Goal: Task Accomplishment & Management: Manage account settings

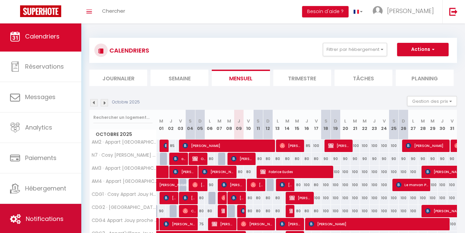
click at [36, 213] on link "Notifications" at bounding box center [40, 219] width 81 height 30
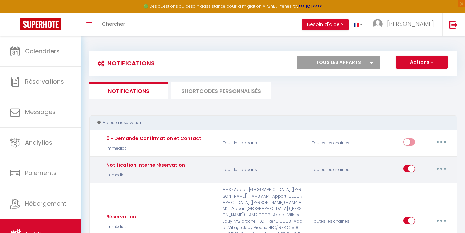
select select
checkbox input "false"
select select
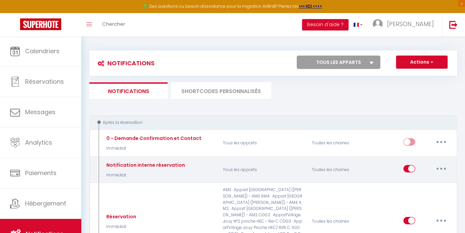
checkbox input "false"
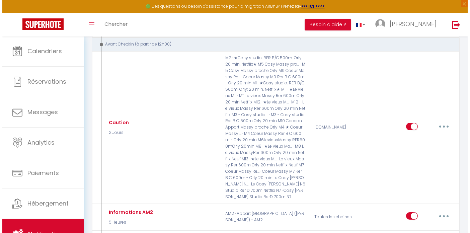
scroll to position [246, 0]
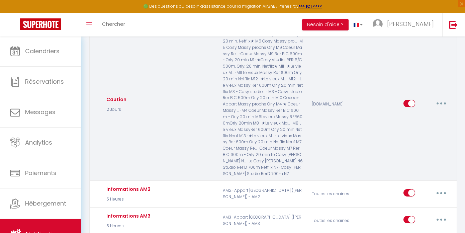
click at [447, 98] on button "button" at bounding box center [441, 103] width 19 height 11
click at [415, 113] on link "Editer" at bounding box center [424, 118] width 50 height 11
type input "Caution"
select select "2 Jours"
select select
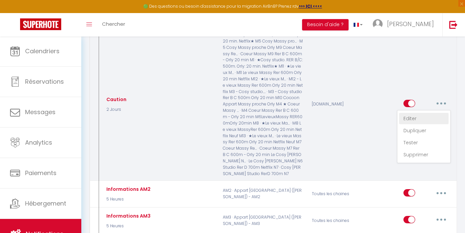
checkbox input "true"
checkbox input "false"
radio input "true"
type input "Procédure pour le checkin - [RENTAL:NAME]"
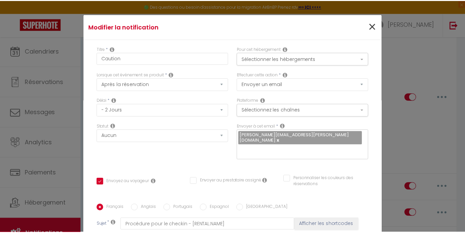
scroll to position [0, 0]
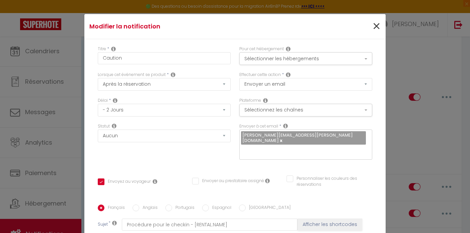
click at [372, 28] on span "×" at bounding box center [376, 26] width 8 height 20
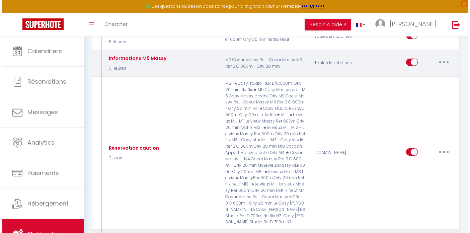
scroll to position [966, 0]
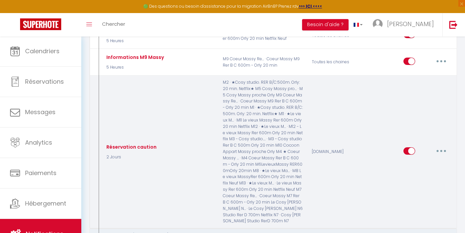
click at [439, 146] on button "button" at bounding box center [441, 151] width 19 height 11
click at [415, 160] on link "Editer" at bounding box center [424, 165] width 50 height 11
type input "Réservation caution"
checkbox input "true"
checkbox input "false"
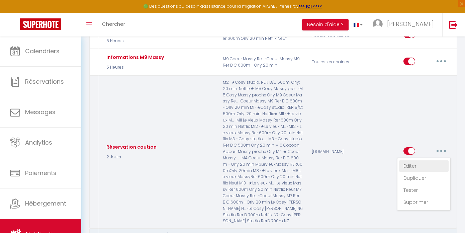
checkbox input "false"
type input "Réservation"
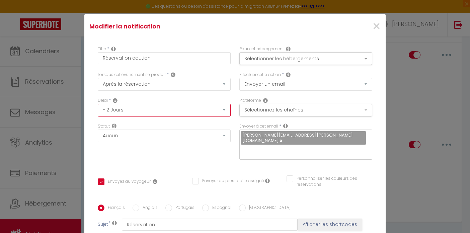
select select "3 Jours"
checkbox input "true"
checkbox input "false"
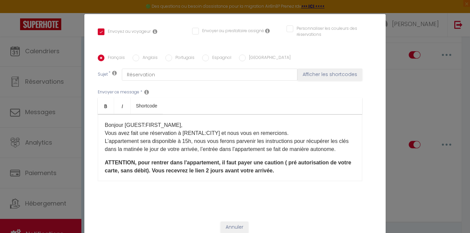
scroll to position [149, 0]
checkbox input "true"
checkbox input "false"
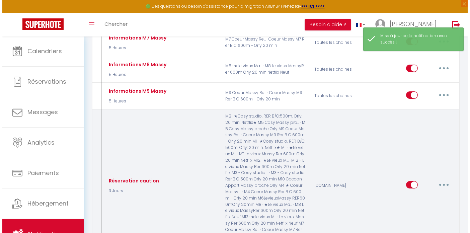
scroll to position [896, 0]
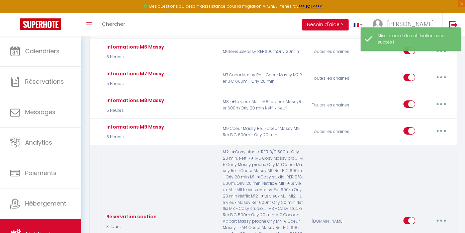
click at [444, 215] on button "button" at bounding box center [441, 220] width 19 height 11
click at [425, 230] on link "Editer" at bounding box center [424, 235] width 50 height 11
type input "Réservation caution"
select select "3 Jours"
select select
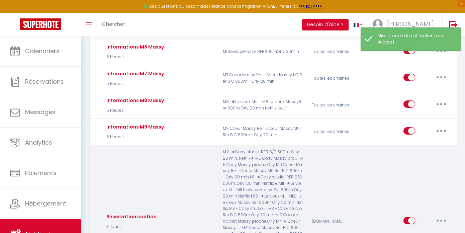
checkbox input "true"
checkbox input "false"
radio input "true"
type input "Réservation"
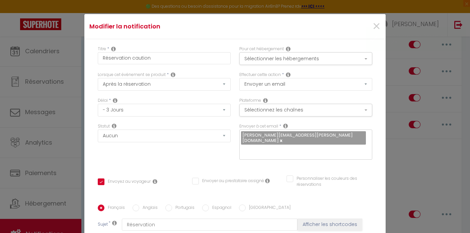
scroll to position [0, 0]
select select "2 Jours"
checkbox input "true"
checkbox input "false"
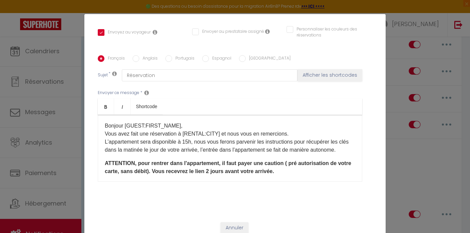
checkbox input "true"
checkbox input "false"
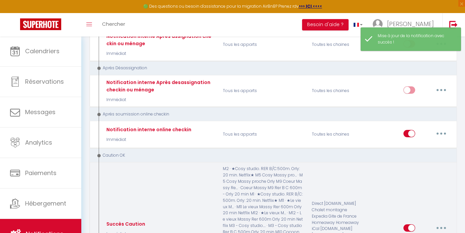
scroll to position [2223, 0]
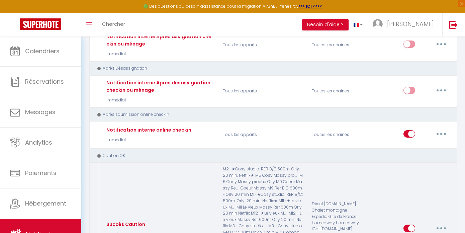
click at [442, 223] on button "button" at bounding box center [441, 228] width 19 height 11
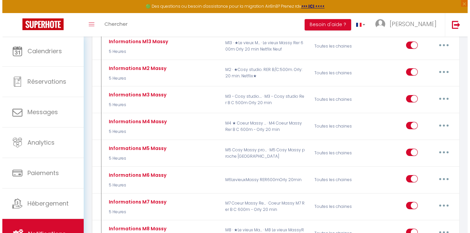
scroll to position [752, 0]
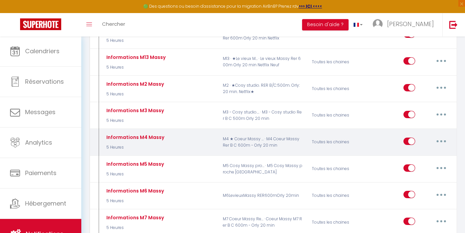
click at [448, 136] on button "button" at bounding box center [441, 141] width 19 height 11
click at [415, 151] on link "Editer" at bounding box center [424, 156] width 50 height 11
type input "Informations M4 Massy"
select select "5 Heures"
select select "if_deposit_is_paid"
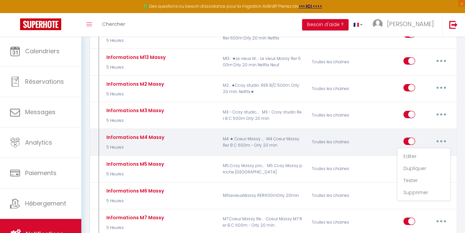
checkbox input "true"
checkbox input "false"
radio input "true"
type input "Procédure pour le checkin - [RENTAL:NAME]"
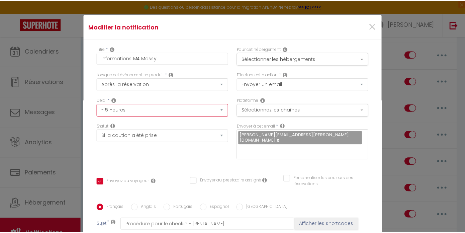
scroll to position [0, 0]
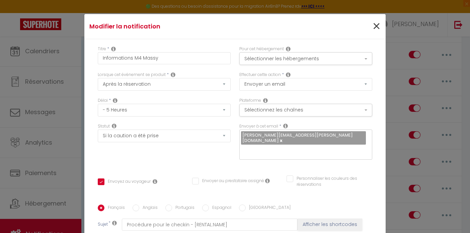
click at [372, 29] on span "×" at bounding box center [376, 26] width 8 height 20
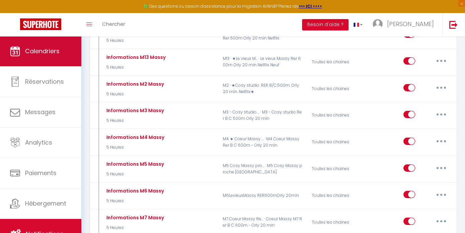
click at [39, 54] on span "Calendriers" at bounding box center [42, 51] width 34 height 8
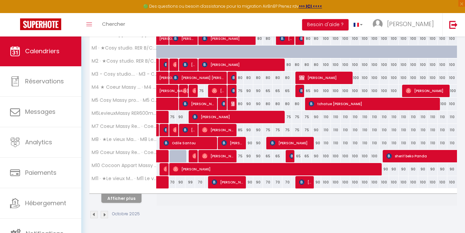
scroll to position [224, 0]
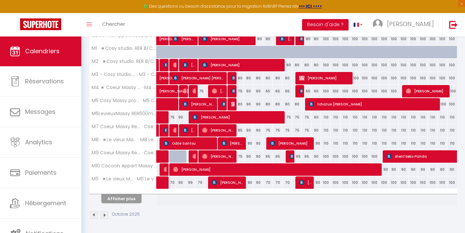
click at [123, 196] on button "Afficher plus" at bounding box center [121, 198] width 40 height 9
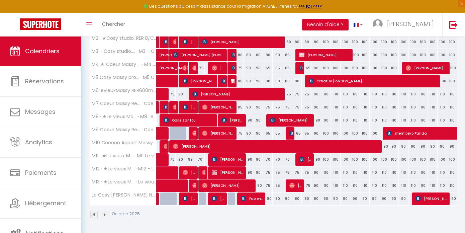
scroll to position [247, 0]
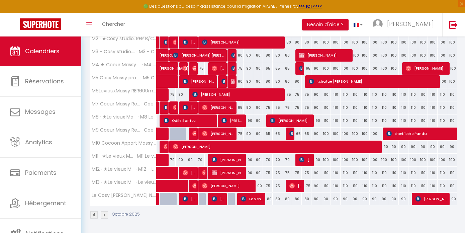
click at [298, 119] on span "[PERSON_NAME]" at bounding box center [291, 120] width 42 height 13
select select "OK"
select select "KO"
select select "0"
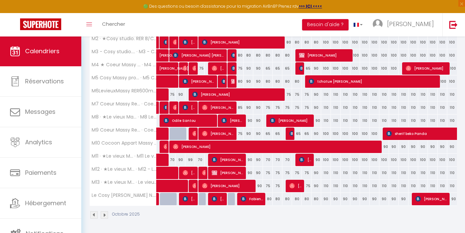
select select "1"
select select
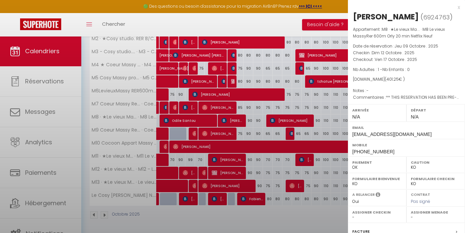
select select "53017"
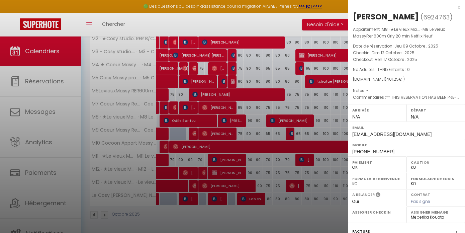
click at [457, 10] on div "x [PERSON_NAME] ( 6924763 ) Appartement : M8 · ★Le vieux Ma... · M8 Le vieux Ma…" at bounding box center [406, 159] width 117 height 319
click at [457, 9] on div "x [PERSON_NAME] ( 6924763 ) Appartement : M8 · ★Le vieux Ma... · M8 Le vieux Ma…" at bounding box center [406, 159] width 117 height 319
click at [453, 9] on div "x" at bounding box center [404, 7] width 112 height 8
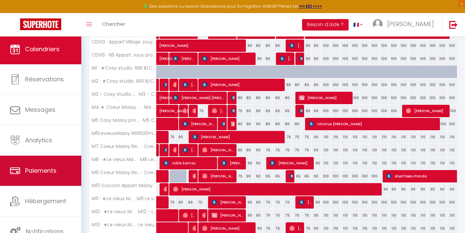
scroll to position [2, 0]
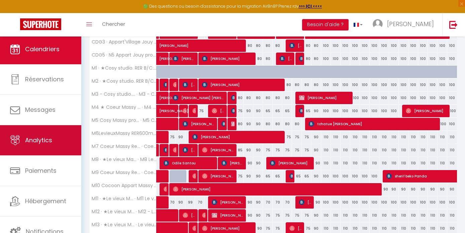
click at [55, 138] on link "Analytics" at bounding box center [40, 140] width 81 height 30
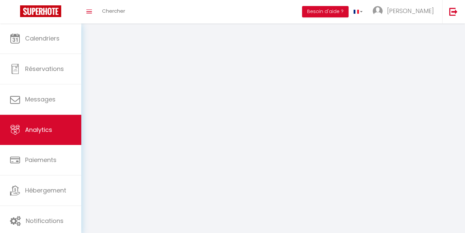
select select "2025"
select select "10"
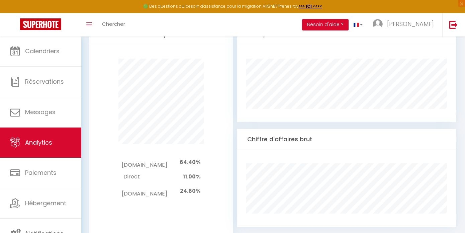
scroll to position [378, 0]
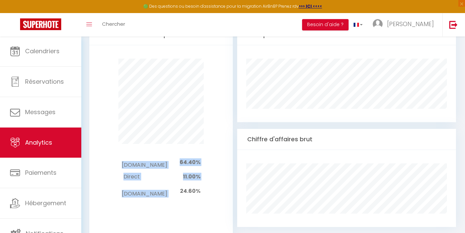
drag, startPoint x: 180, startPoint y: 176, endPoint x: 218, endPoint y: 176, distance: 37.8
click at [218, 176] on div "[DOMAIN_NAME] 64.40% Direct 11.00% [DOMAIN_NAME] 24.60%" at bounding box center [161, 177] width 126 height 66
drag, startPoint x: 180, startPoint y: 179, endPoint x: 206, endPoint y: 179, distance: 25.8
click at [206, 179] on div "[DOMAIN_NAME] 64.40% Direct 11.00% [DOMAIN_NAME] 24.60%" at bounding box center [161, 177] width 126 height 66
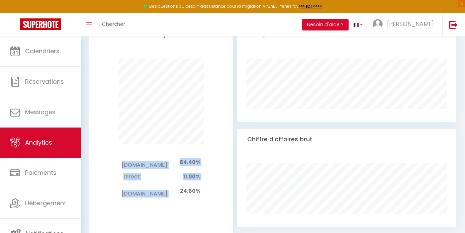
drag, startPoint x: 179, startPoint y: 182, endPoint x: 210, endPoint y: 181, distance: 31.5
click at [210, 182] on div "[DOMAIN_NAME] 64.40% Direct 11.00% [DOMAIN_NAME] 24.60%" at bounding box center [161, 177] width 126 height 66
drag, startPoint x: 179, startPoint y: 155, endPoint x: 213, endPoint y: 155, distance: 33.8
click at [213, 156] on div "[DOMAIN_NAME] 64.40% Direct 11.00% [DOMAIN_NAME] 24.60%" at bounding box center [161, 177] width 126 height 66
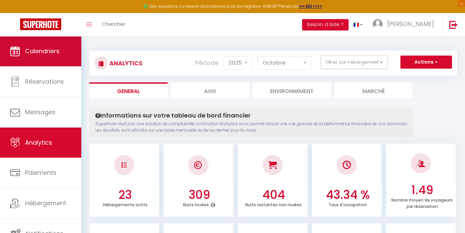
scroll to position [0, 0]
click at [40, 49] on span "Calendriers" at bounding box center [42, 51] width 34 height 8
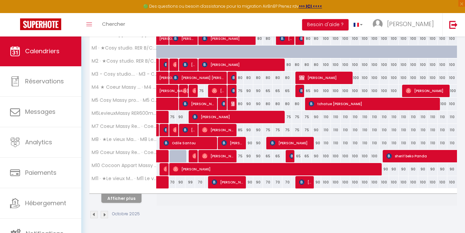
scroll to position [224, 0]
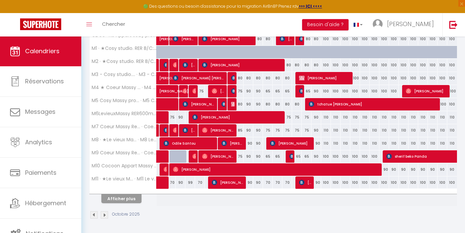
click at [139, 199] on button "Afficher plus" at bounding box center [121, 198] width 40 height 9
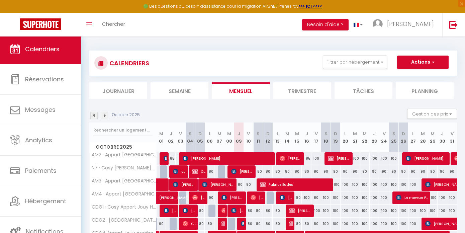
scroll to position [0, 0]
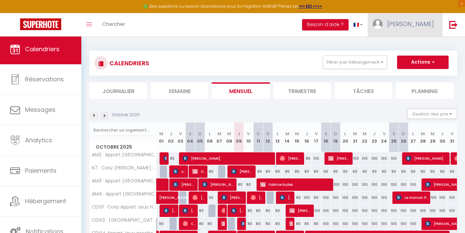
click at [409, 30] on link "[PERSON_NAME]" at bounding box center [405, 24] width 75 height 23
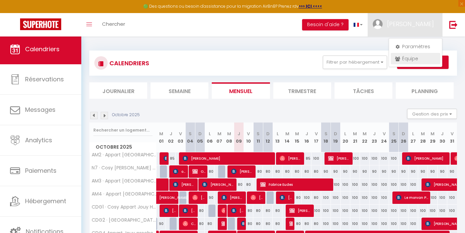
click at [405, 56] on link "Équipe" at bounding box center [416, 58] width 50 height 11
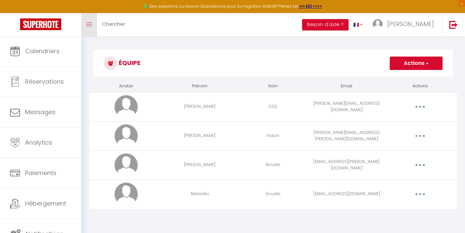
click at [90, 28] on link "Toggle menubar" at bounding box center [89, 24] width 16 height 23
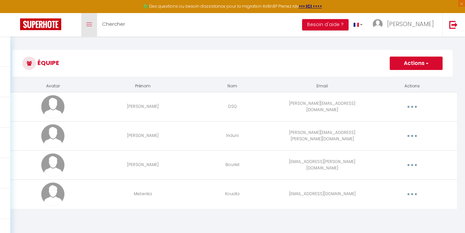
click at [90, 27] on link "Toggle menubar" at bounding box center [89, 24] width 16 height 23
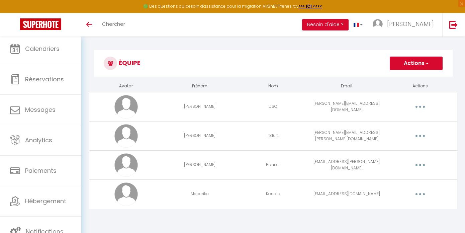
scroll to position [2, 0]
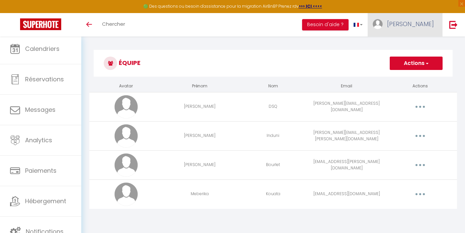
click at [415, 34] on link "[PERSON_NAME]" at bounding box center [405, 24] width 75 height 23
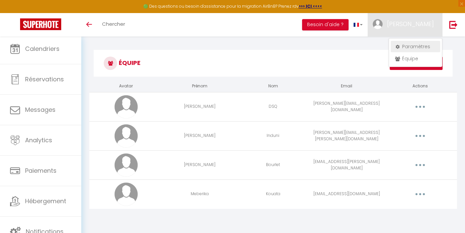
click at [399, 47] on icon at bounding box center [397, 47] width 5 height 5
select select "28"
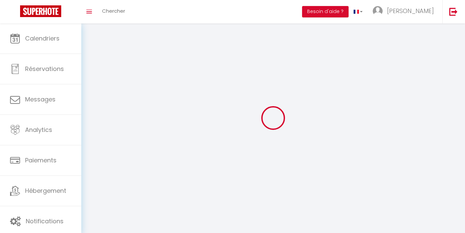
type input "qxHYE5Hgxh01p0F4bl5iz50y3"
type input "WxbbNW3O3k0Spp1Vc7G0mPA8Z"
type input "[URL][DOMAIN_NAME]"
select select "fr"
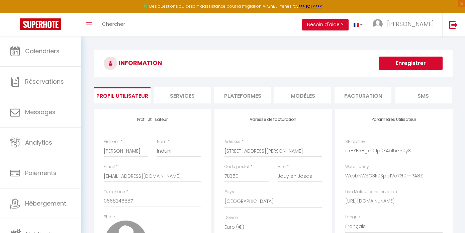
click at [252, 93] on li "Plateformes" at bounding box center [242, 95] width 57 height 16
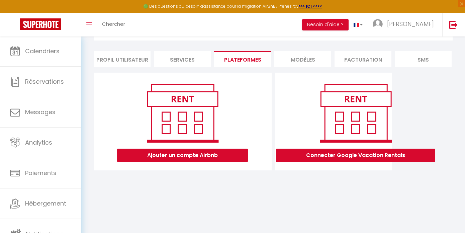
click at [198, 54] on li "Services" at bounding box center [182, 59] width 57 height 16
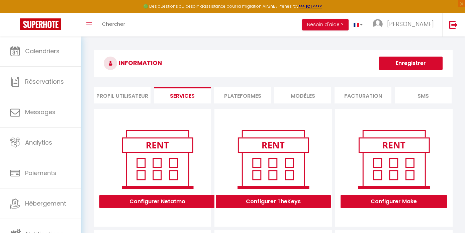
scroll to position [0, 0]
click at [137, 95] on li "Profil Utilisateur" at bounding box center [122, 95] width 57 height 16
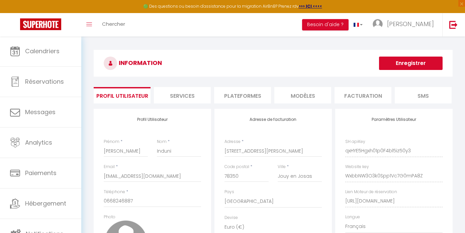
click at [305, 90] on li "MODÈLES" at bounding box center [302, 95] width 57 height 16
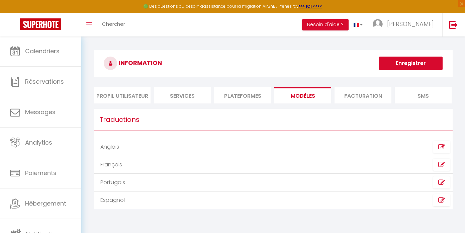
click at [256, 92] on li "Plateformes" at bounding box center [242, 95] width 57 height 16
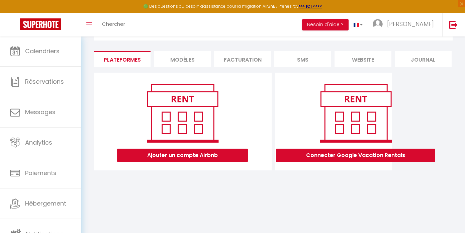
scroll to position [0, 123]
click at [233, 60] on li "Facturation" at bounding box center [240, 59] width 57 height 16
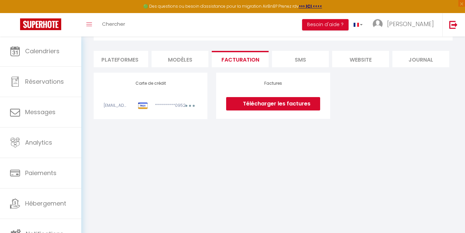
click at [306, 57] on li "SMS" at bounding box center [300, 59] width 57 height 16
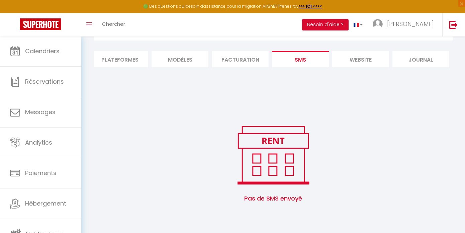
click at [361, 63] on li "website" at bounding box center [360, 59] width 57 height 16
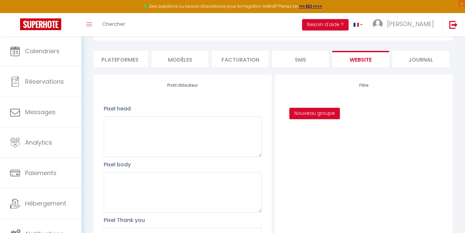
click at [414, 55] on li "Journal" at bounding box center [421, 59] width 57 height 16
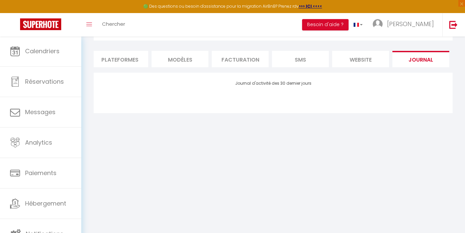
click at [122, 61] on li "Plateformes" at bounding box center [119, 59] width 57 height 16
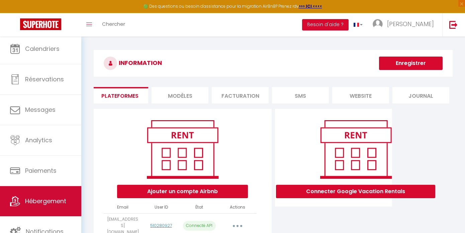
scroll to position [2, 0]
click at [48, 200] on span "Hébergement" at bounding box center [45, 201] width 41 height 8
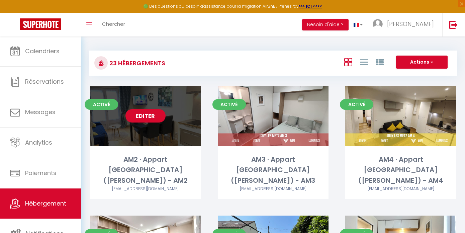
click at [148, 116] on link "Editer" at bounding box center [146, 115] width 40 height 13
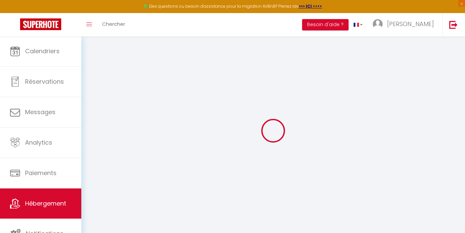
select select
checkbox input "false"
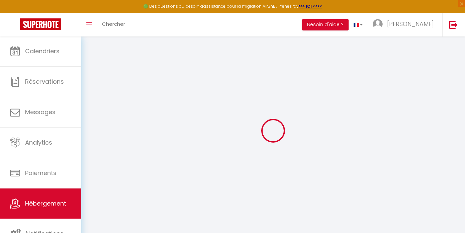
checkbox input "false"
select select
checkbox input "false"
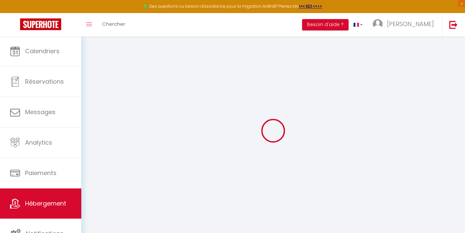
checkbox input "false"
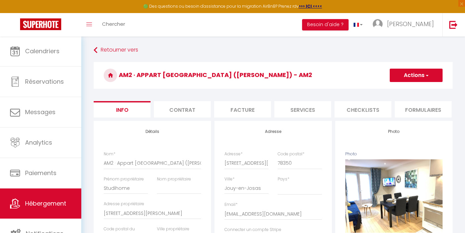
click at [325, 114] on li "Services" at bounding box center [302, 109] width 57 height 16
select select
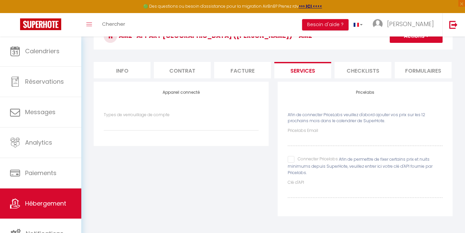
scroll to position [42, 0]
click at [315, 153] on div "Pricelabs Email Connecter Pricelabs Afin de permettre de fixer certains prix et…" at bounding box center [365, 163] width 155 height 70
click at [314, 150] on div "Pricelabs Email Connecter Pricelabs Afin de permettre de fixer certains prix et…" at bounding box center [365, 163] width 155 height 70
click at [289, 161] on input "Connecter Pricelabs" at bounding box center [313, 159] width 50 height 7
checkbox input "true"
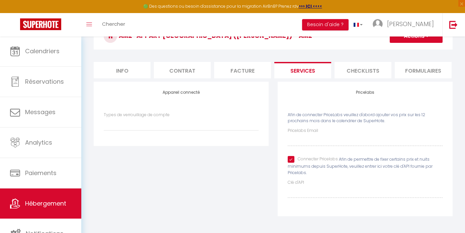
select select
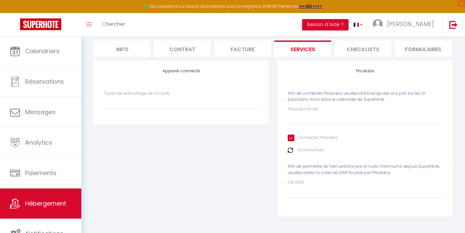
scroll to position [63, 0]
click at [310, 119] on input "Pricelabs Email" at bounding box center [365, 118] width 155 height 12
type input "c"
select select
type input "cha"
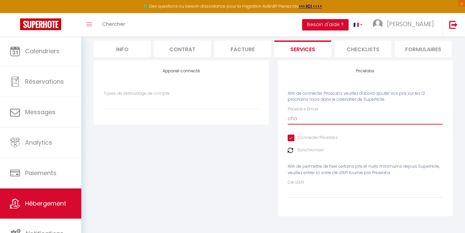
select select
type input "charl"
select select
type input "[PERSON_NAME]"
select select
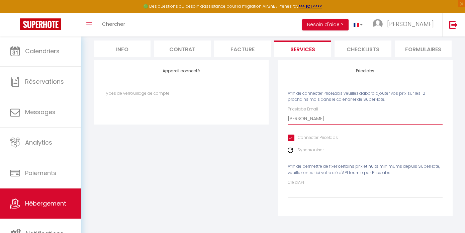
type input "[PERSON_NAME]."
select select
type input "[PERSON_NAME].i"
select select
type input "[DOMAIN_NAME]"
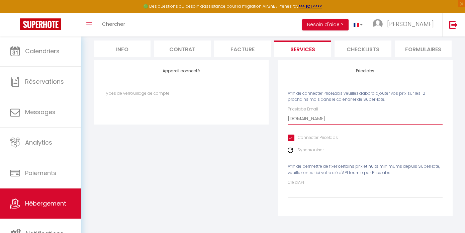
select select
type input "[PERSON_NAME].ind"
select select
type input "[PERSON_NAME].[PERSON_NAME]"
select select
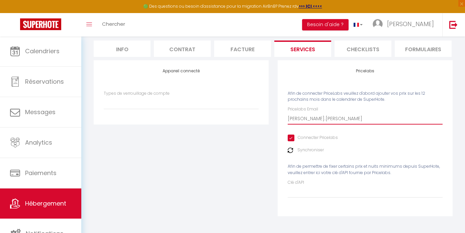
type input "[PERSON_NAME].indun"
select select
type input "[PERSON_NAME].[PERSON_NAME]@"
select select
type input "[PERSON_NAME].[PERSON_NAME]@g"
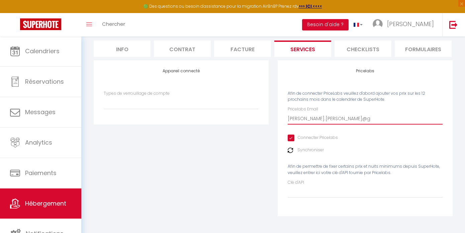
select select
type input "[PERSON_NAME].[PERSON_NAME]@gm"
select select
type input "[PERSON_NAME].[PERSON_NAME]@gma"
select select
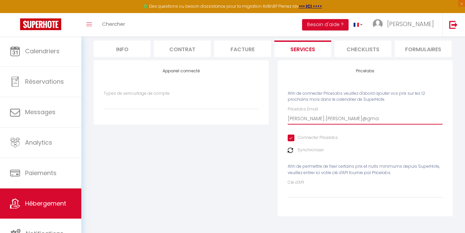
type input "[PERSON_NAME].[PERSON_NAME]@gmai"
select select
type input "[PERSON_NAME][EMAIL_ADDRESS][PERSON_NAME]"
select select
type input "[PERSON_NAME][EMAIL_ADDRESS][PERSON_NAME]."
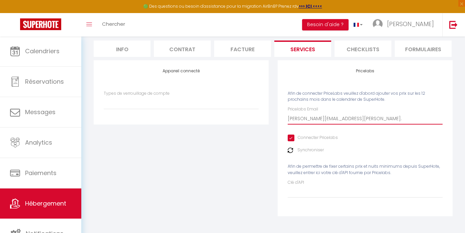
select select
type input "[PERSON_NAME].[PERSON_NAME]@gmail.c"
select select
type input "[PERSON_NAME][EMAIL_ADDRESS][PERSON_NAME][DOMAIN_NAME]"
select select
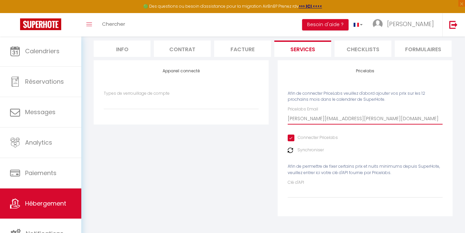
type input "[PERSON_NAME][EMAIL_ADDRESS][PERSON_NAME][DOMAIN_NAME]"
click at [308, 152] on label "Synchroniser" at bounding box center [311, 150] width 26 height 6
click at [293, 151] on div "Synchroniser" at bounding box center [365, 150] width 155 height 6
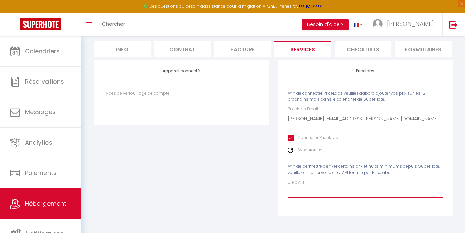
click at [308, 188] on input "Clé d'API" at bounding box center [365, 192] width 155 height 12
click at [299, 150] on label "Synchroniser" at bounding box center [311, 150] width 26 height 6
click at [288, 154] on div "Pricelabs Email [PERSON_NAME][EMAIL_ADDRESS][PERSON_NAME][DOMAIN_NAME] Connecte…" at bounding box center [365, 151] width 155 height 91
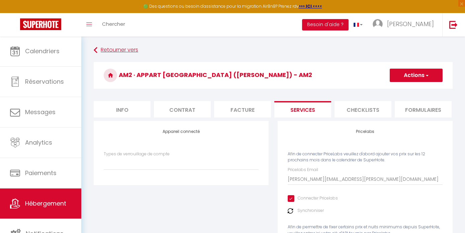
scroll to position [0, 0]
click at [415, 67] on h3 "AM2 · Appart [GEOGRAPHIC_DATA] ([PERSON_NAME]) - AM2" at bounding box center [273, 75] width 359 height 27
click at [413, 69] on button "Actions" at bounding box center [416, 75] width 53 height 13
click at [405, 88] on link "Enregistrer" at bounding box center [416, 90] width 53 height 9
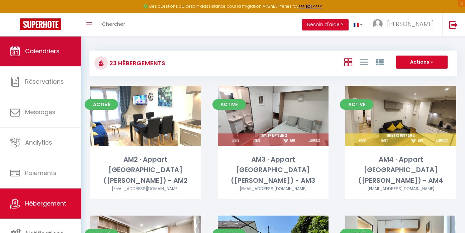
click at [38, 58] on link "Calendriers" at bounding box center [40, 51] width 81 height 30
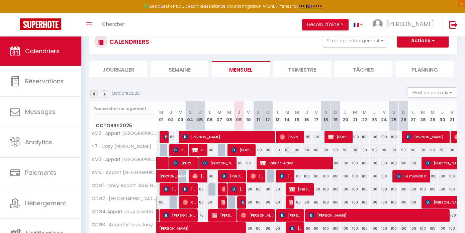
scroll to position [24, 0]
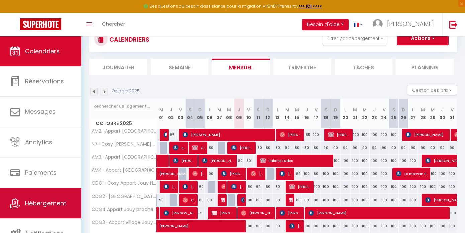
click at [54, 200] on span "Hébergement" at bounding box center [45, 203] width 41 height 8
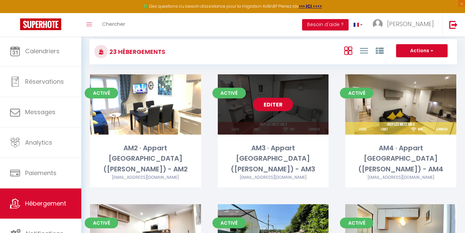
scroll to position [14, 0]
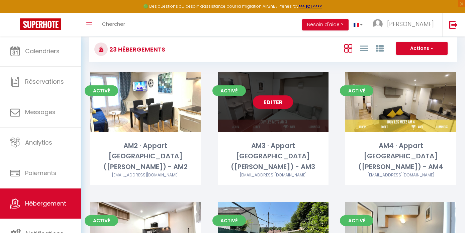
click at [272, 105] on link "Editer" at bounding box center [273, 101] width 40 height 13
select select "3"
select select "2"
select select "1"
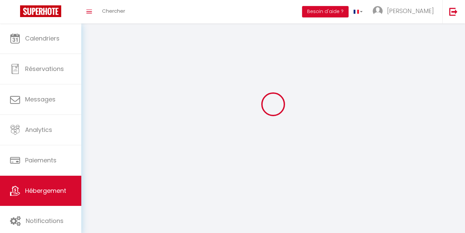
select select
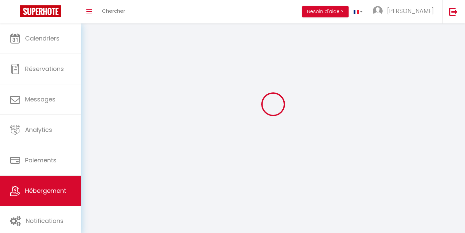
select select
checkbox input "false"
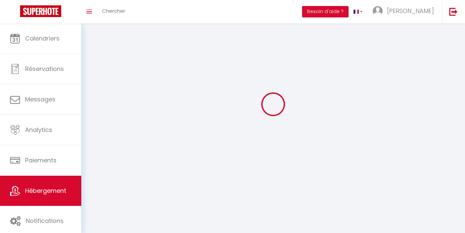
checkbox input "false"
select select
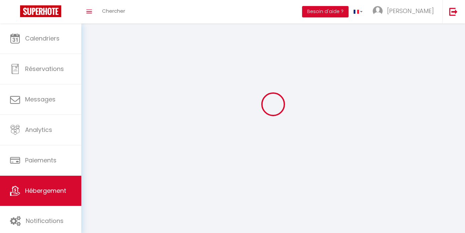
select select
checkbox input "false"
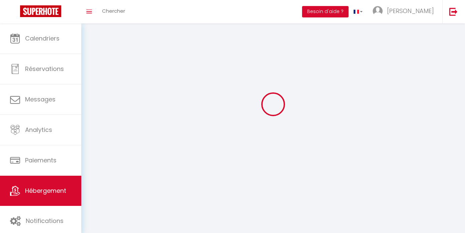
checkbox input "false"
select select
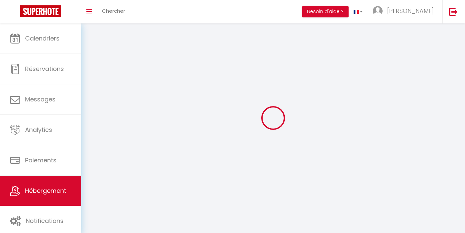
select select
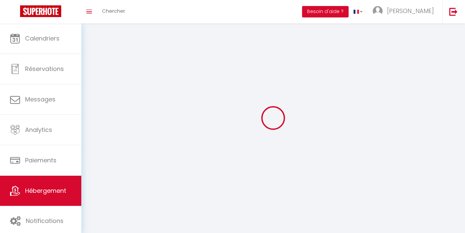
checkbox input "false"
select select
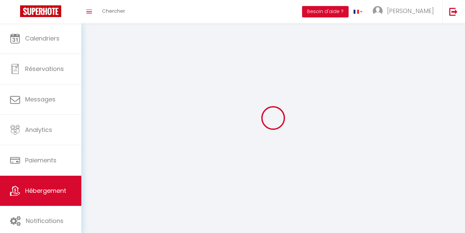
select select
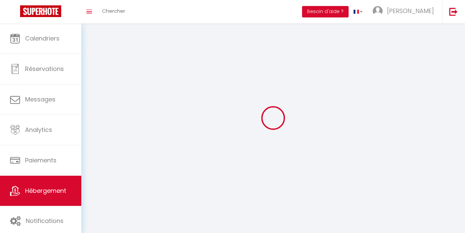
select select
checkbox input "false"
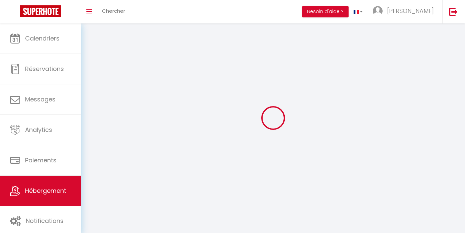
select select
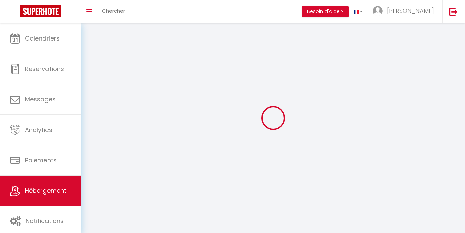
select select
checkbox input "false"
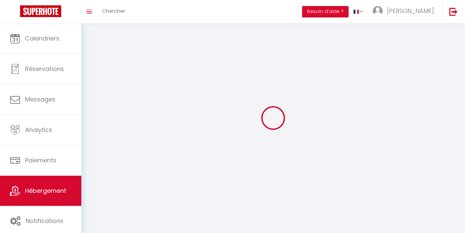
checkbox input "false"
select select
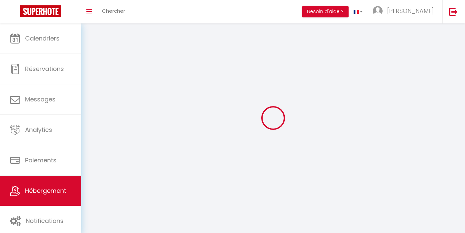
select select
checkbox input "false"
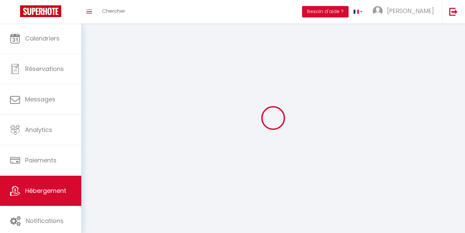
checkbox input "false"
select select
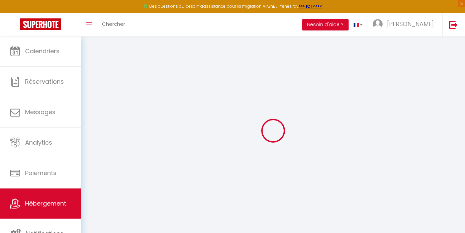
select select
checkbox input "false"
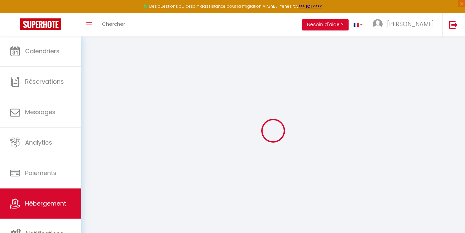
checkbox input "false"
select select
checkbox input "false"
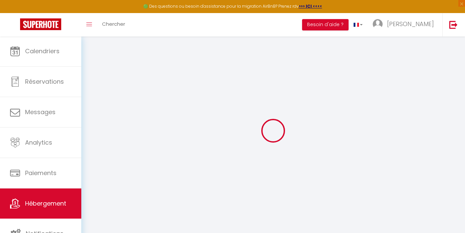
checkbox input "false"
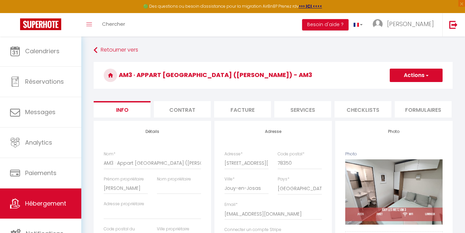
click at [287, 108] on li "Services" at bounding box center [302, 109] width 57 height 16
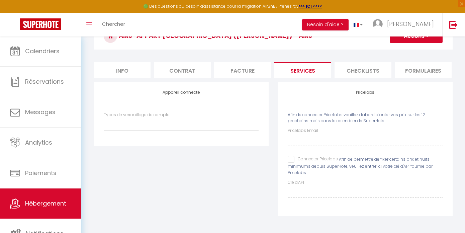
scroll to position [42, 0]
click at [291, 161] on input "Connecter Pricelabs" at bounding box center [313, 159] width 50 height 7
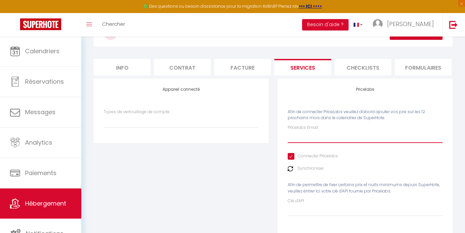
click at [305, 143] on input "Pricelabs Email" at bounding box center [365, 137] width 155 height 12
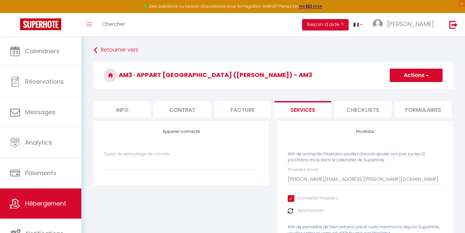
scroll to position [0, 0]
click at [420, 81] on button "Actions" at bounding box center [416, 75] width 53 height 13
click at [408, 92] on link "Enregistrer" at bounding box center [416, 90] width 53 height 9
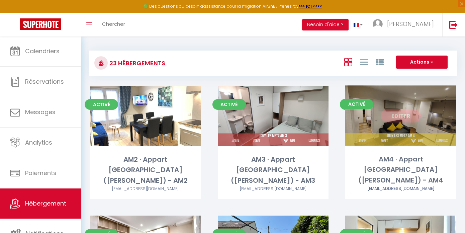
click at [402, 118] on link "Editer" at bounding box center [401, 115] width 40 height 13
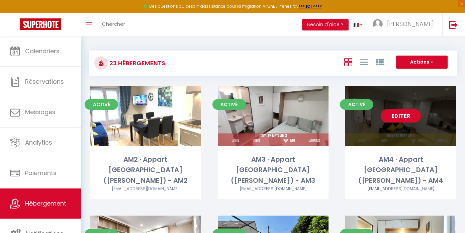
click at [402, 118] on link "Editer" at bounding box center [401, 115] width 40 height 13
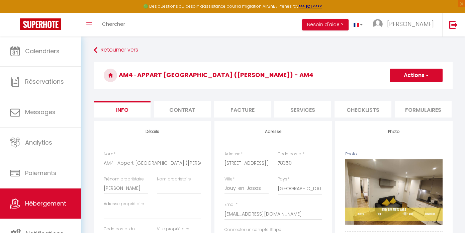
click at [311, 111] on li "Services" at bounding box center [302, 109] width 57 height 16
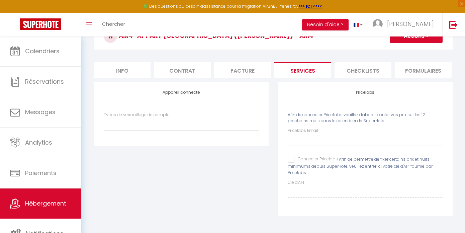
scroll to position [42, 0]
click at [288, 164] on span "Afin de permettre de fixer certains prix et nuits minimums depuis SuperHote, ve…" at bounding box center [360, 165] width 145 height 19
click at [292, 162] on input "Connecter Pricelabs" at bounding box center [313, 159] width 50 height 7
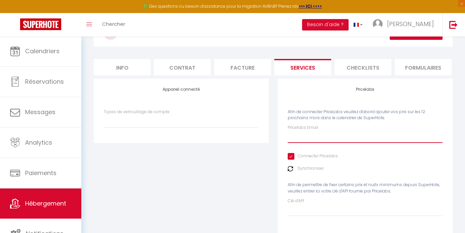
click at [316, 139] on input "Pricelabs Email" at bounding box center [365, 137] width 155 height 12
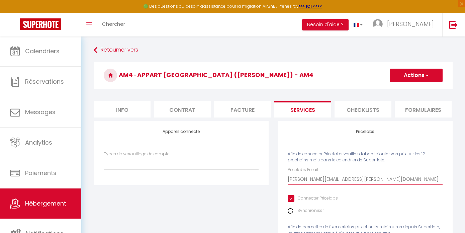
scroll to position [0, 0]
click at [413, 76] on button "Actions" at bounding box center [416, 75] width 53 height 13
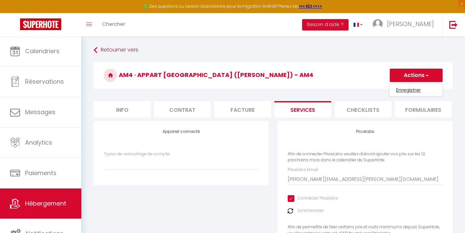
click at [404, 89] on link "Enregistrer" at bounding box center [416, 90] width 53 height 9
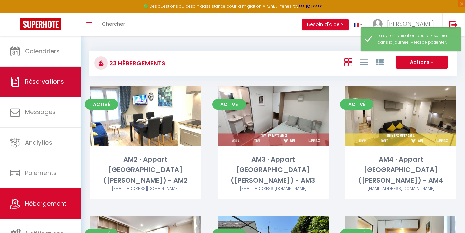
click at [40, 70] on link "Réservations" at bounding box center [40, 82] width 81 height 30
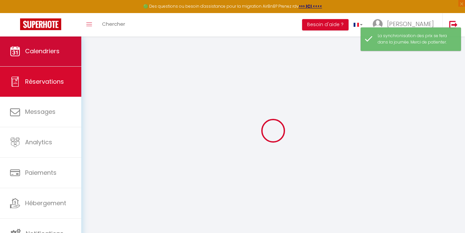
click at [36, 38] on link "Calendriers" at bounding box center [40, 51] width 81 height 30
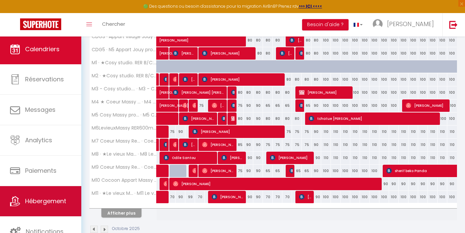
scroll to position [2, 0]
click at [45, 201] on span "Hébergement" at bounding box center [45, 201] width 41 height 8
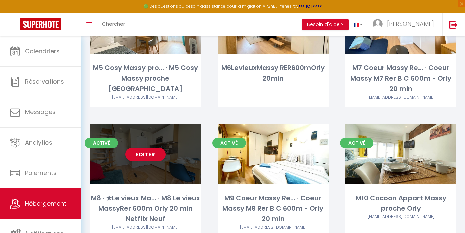
scroll to position [591, 0]
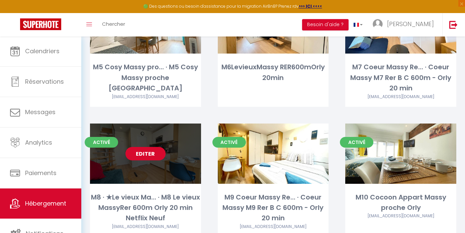
click at [157, 147] on link "Editer" at bounding box center [146, 153] width 40 height 13
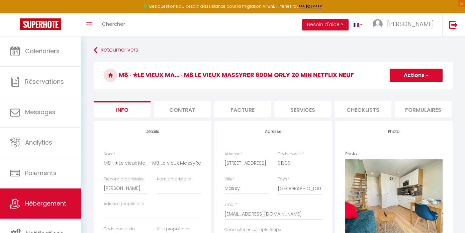
click at [308, 115] on li "Services" at bounding box center [302, 109] width 57 height 16
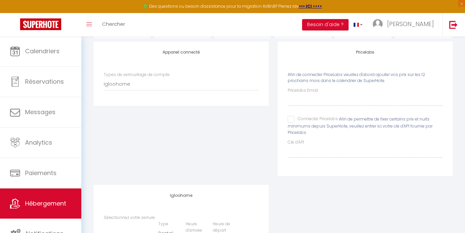
scroll to position [79, 0]
click at [292, 119] on div "Pricelabs Email Connecter Pricelabs Afin de permettre de fixer certains prix et…" at bounding box center [365, 123] width 155 height 70
click at [288, 123] on input "Connecter Pricelabs" at bounding box center [313, 119] width 50 height 7
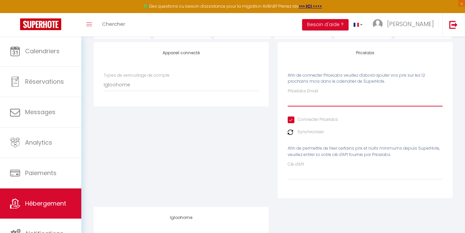
click at [306, 105] on input "Pricelabs Email" at bounding box center [365, 100] width 155 height 12
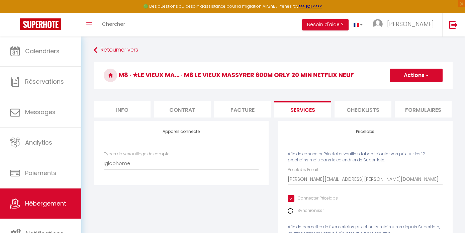
scroll to position [0, 0]
click at [424, 74] on button "Actions" at bounding box center [416, 75] width 53 height 13
click at [411, 91] on link "Enregistrer" at bounding box center [416, 90] width 53 height 9
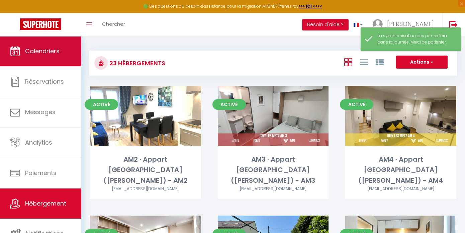
click at [24, 44] on link "Calendriers" at bounding box center [40, 51] width 81 height 30
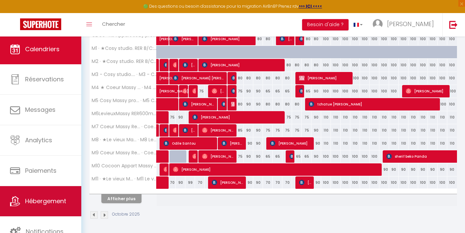
scroll to position [2, 0]
click at [40, 193] on link "Hébergement" at bounding box center [40, 201] width 81 height 30
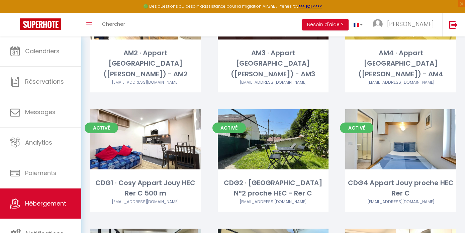
scroll to position [145, 0]
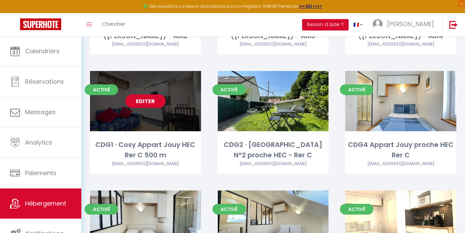
click at [145, 94] on link "Editer" at bounding box center [146, 100] width 40 height 13
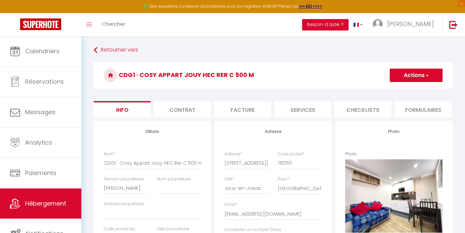
click at [298, 103] on li "Services" at bounding box center [302, 109] width 57 height 16
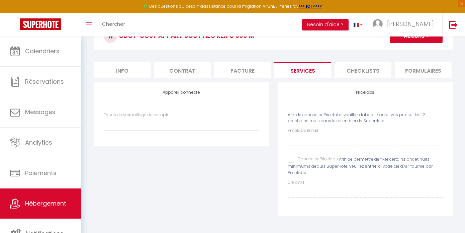
scroll to position [42, 0]
click at [293, 161] on input "Connecter Pricelabs" at bounding box center [313, 159] width 50 height 7
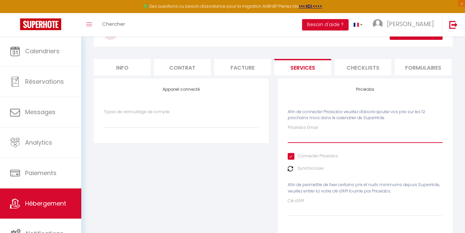
click at [313, 141] on input "Pricelabs Email" at bounding box center [365, 137] width 155 height 12
click at [239, 171] on div "Appareil connecté Types de verrouillage de compte Igloohome" at bounding box center [181, 161] width 184 height 165
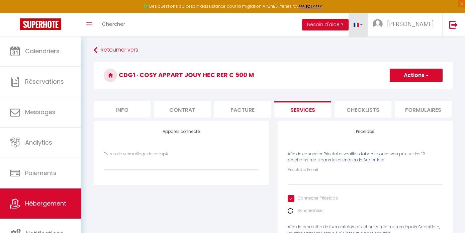
scroll to position [0, 0]
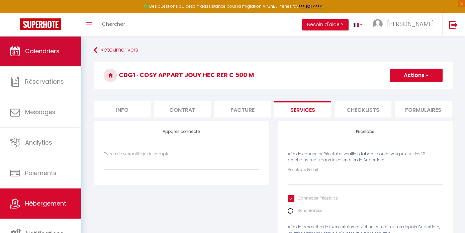
click at [43, 47] on span "Calendriers" at bounding box center [42, 51] width 34 height 8
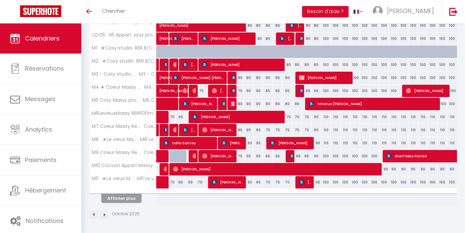
scroll to position [211, 0]
